Goal: Task Accomplishment & Management: Manage account settings

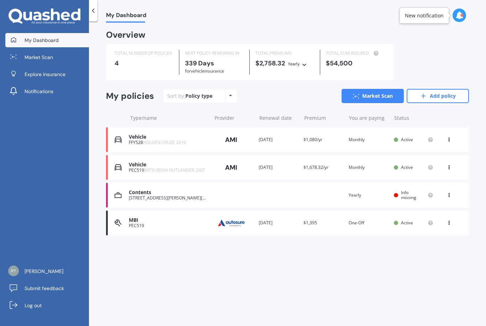
click at [207, 135] on div "Vehicle" at bounding box center [168, 137] width 79 height 6
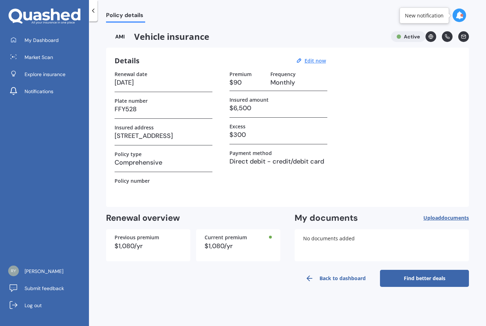
click at [314, 61] on u "Edit now" at bounding box center [315, 60] width 21 height 7
select select "20"
select select "09"
select select "2026"
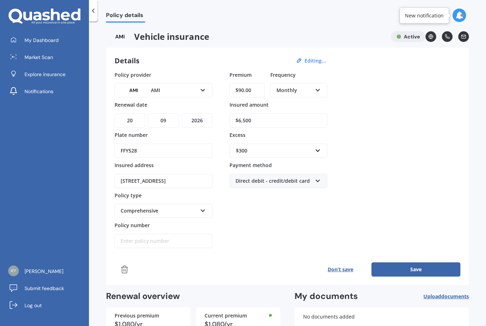
click at [243, 88] on input "$90.00" at bounding box center [247, 90] width 35 height 14
type input "$9.00"
type input "$5.00"
type input "$47.37"
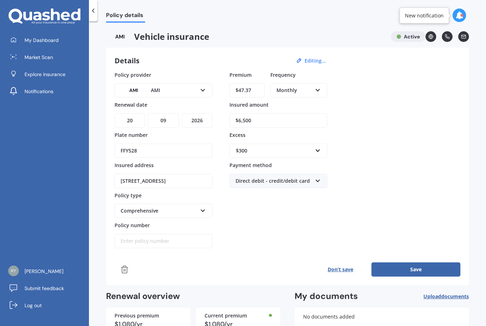
click at [397, 105] on div "Policy provider AMI AA AMI AMP ANZ ASB [PERSON_NAME] Ando Assurant Autosure BNZ…" at bounding box center [288, 160] width 346 height 178
click at [269, 120] on input "$6,500" at bounding box center [279, 121] width 98 height 14
type input "$6"
type input "$4,655"
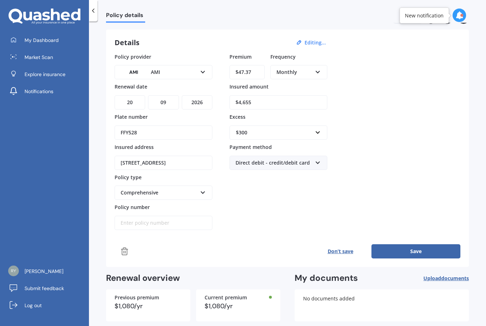
scroll to position [18, 0]
click at [137, 104] on select "DD 01 02 03 04 05 06 07 08 09 10 11 12 13 14 15 16 17 18 19 20 21 22 23 24 25 2…" at bounding box center [130, 103] width 31 height 14
select select "30"
click at [166, 100] on select "MM 01 02 03 04 05 06 07 08 09 10 11 12" at bounding box center [163, 103] width 31 height 14
select select "08"
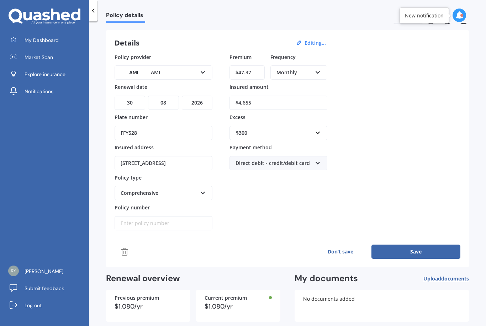
click at [412, 247] on button "Save" at bounding box center [415, 252] width 89 height 14
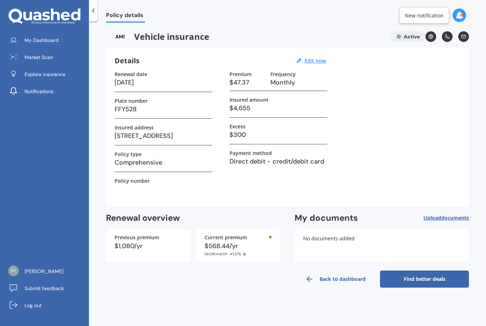
click at [456, 18] on icon at bounding box center [459, 15] width 8 height 8
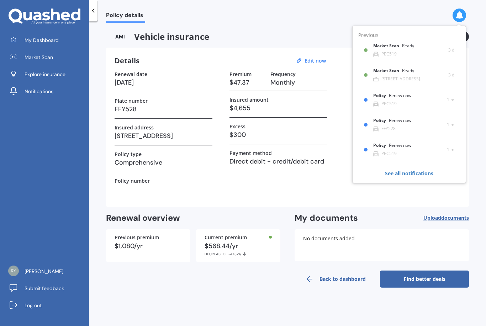
click at [323, 196] on div "Premium $47.37 Frequency Monthly Insured amount $4,655 Excess $300 Payment meth…" at bounding box center [279, 134] width 98 height 127
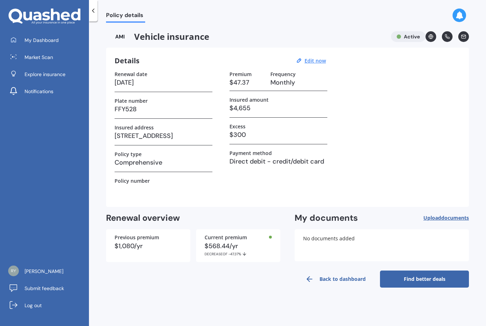
click at [53, 35] on link "My Dashboard" at bounding box center [47, 40] width 84 height 14
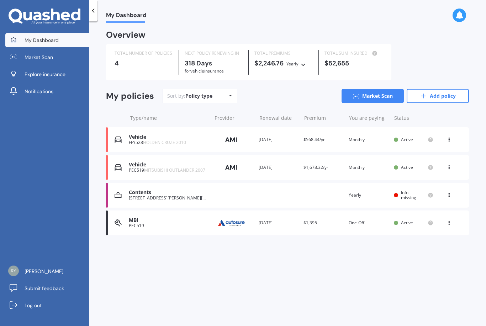
click at [156, 162] on div "Vehicle" at bounding box center [168, 165] width 79 height 6
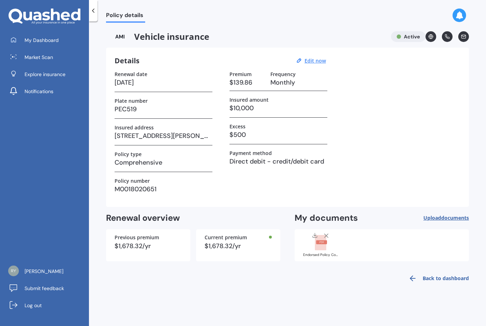
click at [317, 60] on u "Edit now" at bounding box center [315, 60] width 21 height 7
select select "20"
select select "09"
select select "2026"
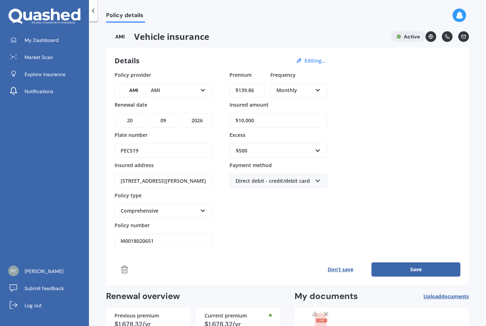
click at [269, 117] on input "$10,000" at bounding box center [279, 121] width 98 height 14
type input "$1"
type input "$9,750"
click at [416, 267] on button "Save" at bounding box center [415, 270] width 89 height 14
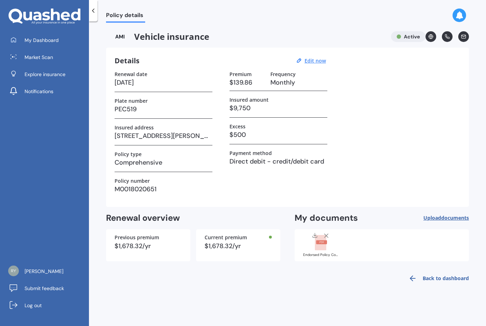
click at [32, 36] on link "My Dashboard" at bounding box center [47, 40] width 84 height 14
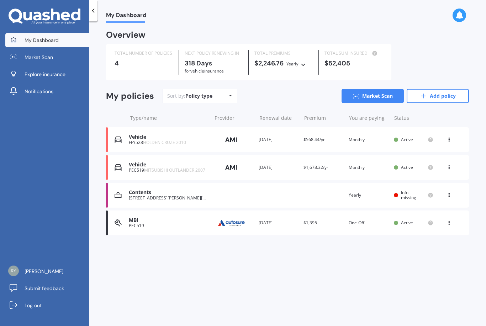
click at [174, 165] on div "Vehicle" at bounding box center [168, 165] width 79 height 6
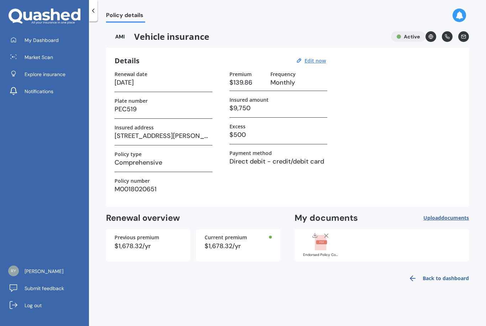
click at [34, 35] on link "My Dashboard" at bounding box center [47, 40] width 84 height 14
